Goal: Find specific page/section: Find specific page/section

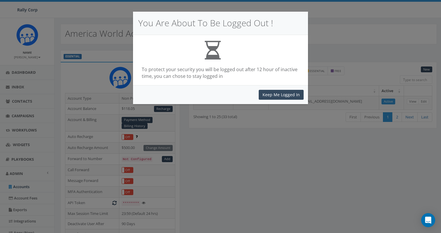
click at [281, 94] on button "Keep Me Logged In" at bounding box center [281, 95] width 45 height 10
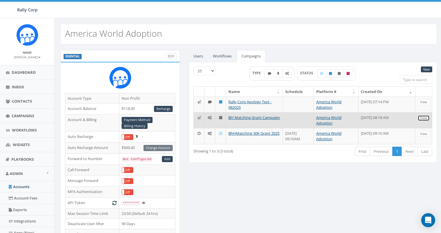
click at [424, 116] on link "View" at bounding box center [423, 118] width 12 height 6
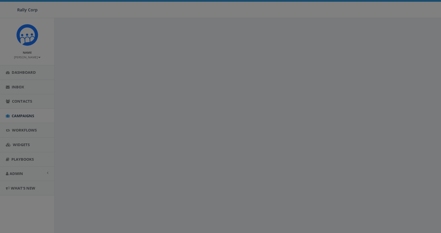
select select
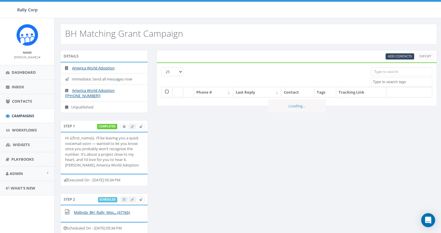
click at [384, 72] on input "search" at bounding box center [401, 71] width 61 height 9
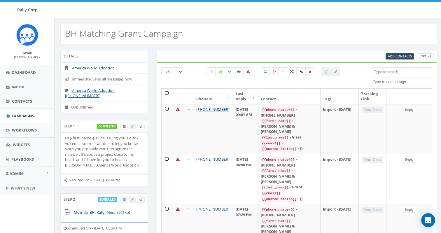
paste input "15155549560"
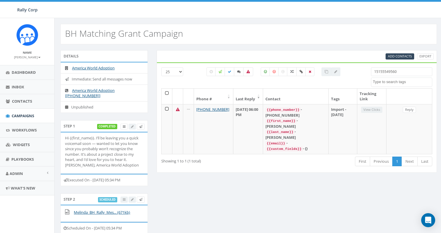
drag, startPoint x: 404, startPoint y: 74, endPoint x: 316, endPoint y: 64, distance: 88.3
click at [316, 64] on div "25 50 100 All 0 contact(s) on current page All 4998 contact(s) filtered 1515554…" at bounding box center [297, 117] width 280 height 110
paste input "'+12102043854"
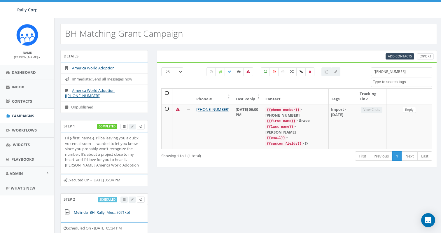
type input "'+12102043854"
